Goal: Navigation & Orientation: Find specific page/section

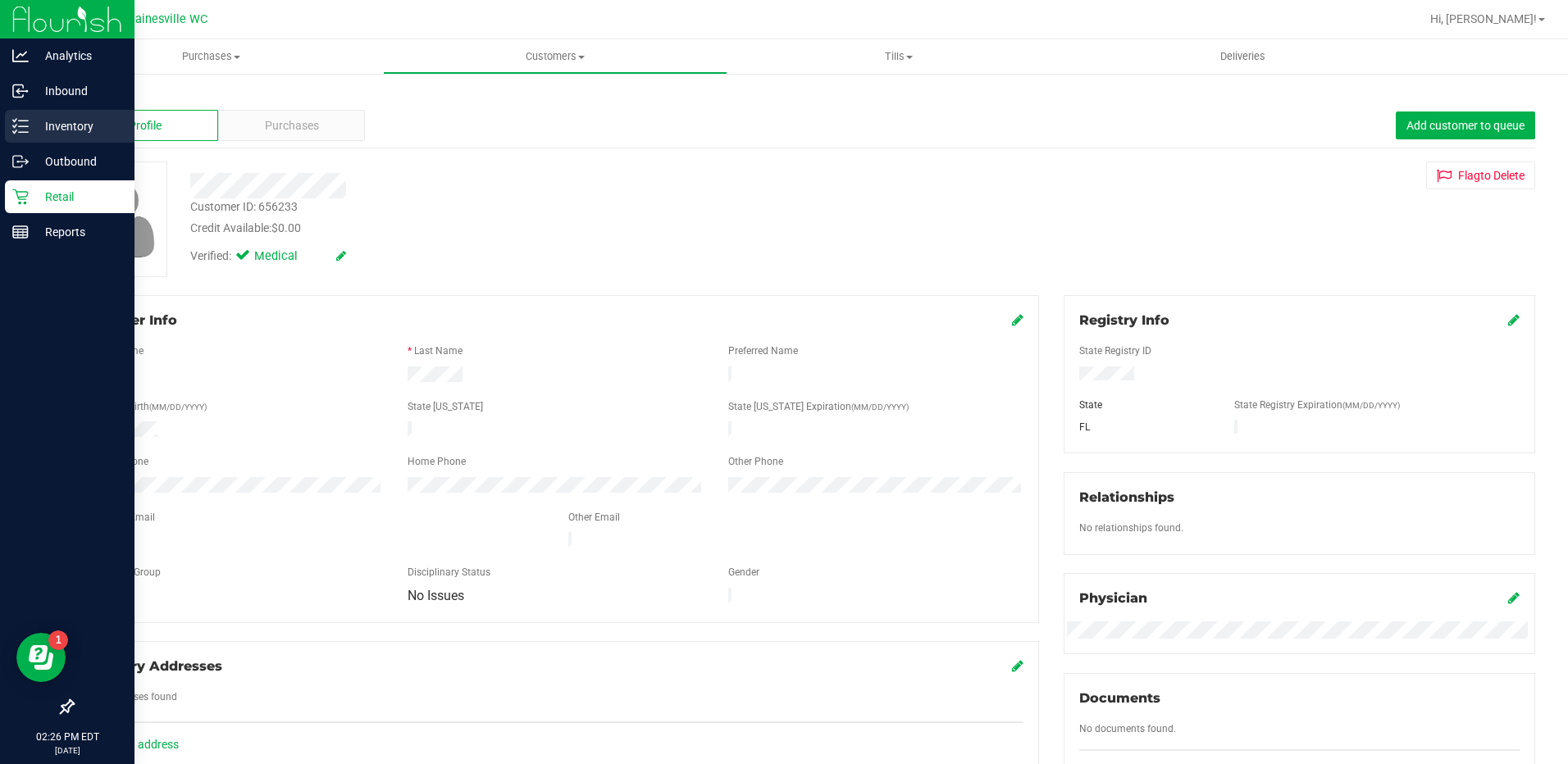
click at [56, 121] on p "Inventory" at bounding box center [77, 126] width 98 height 20
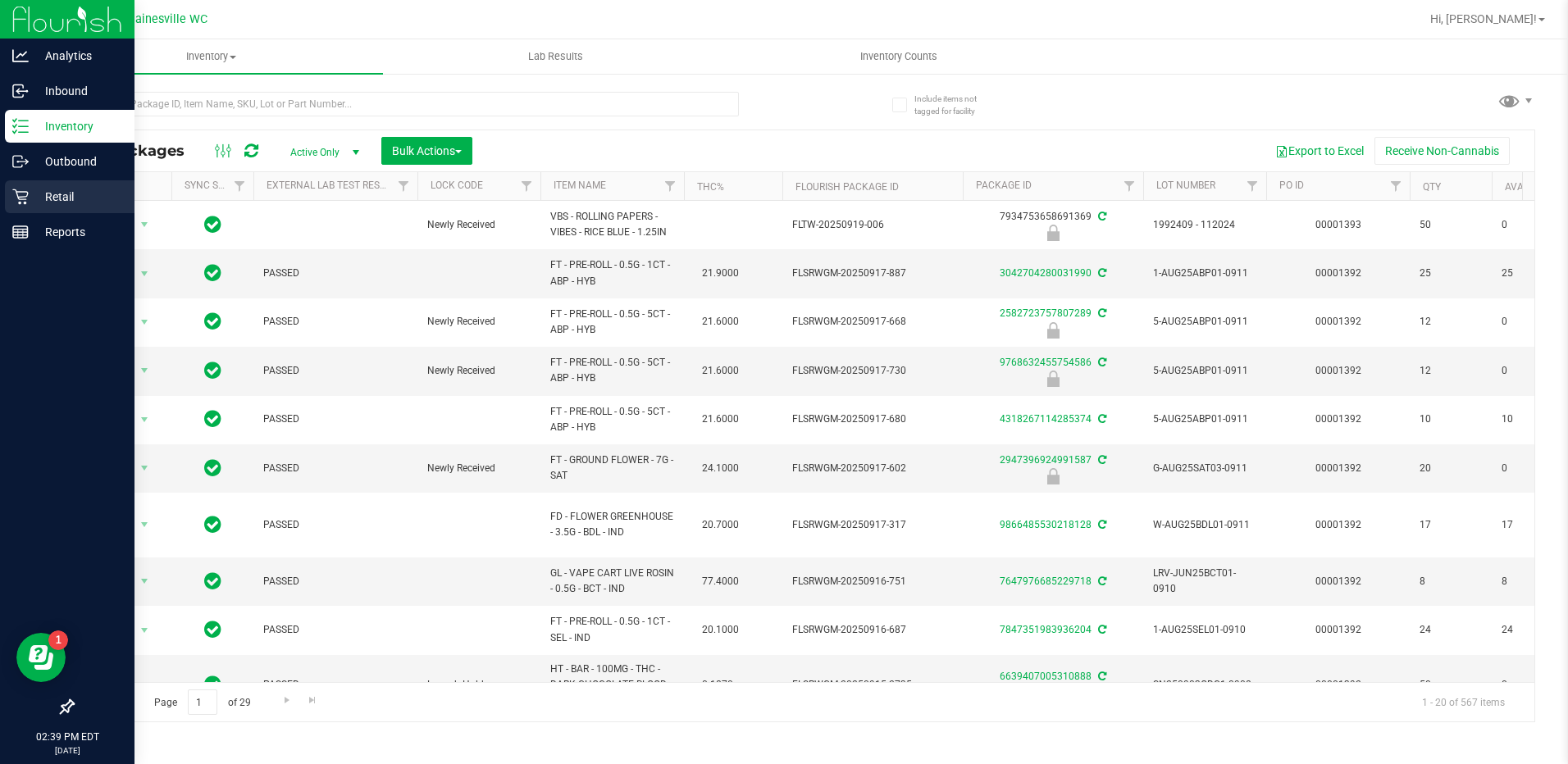
click at [57, 190] on p "Retail" at bounding box center [77, 196] width 98 height 20
